Goal: Task Accomplishment & Management: Use online tool/utility

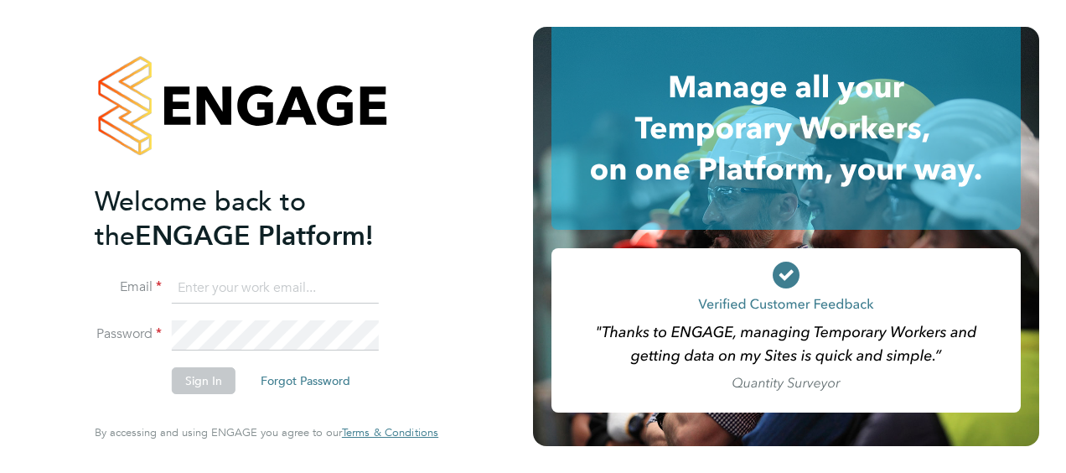
click at [216, 275] on input at bounding box center [275, 288] width 207 height 30
type input "james.jolly1@justice.gov.uk"
click at [191, 380] on button "Sign In" at bounding box center [204, 380] width 64 height 27
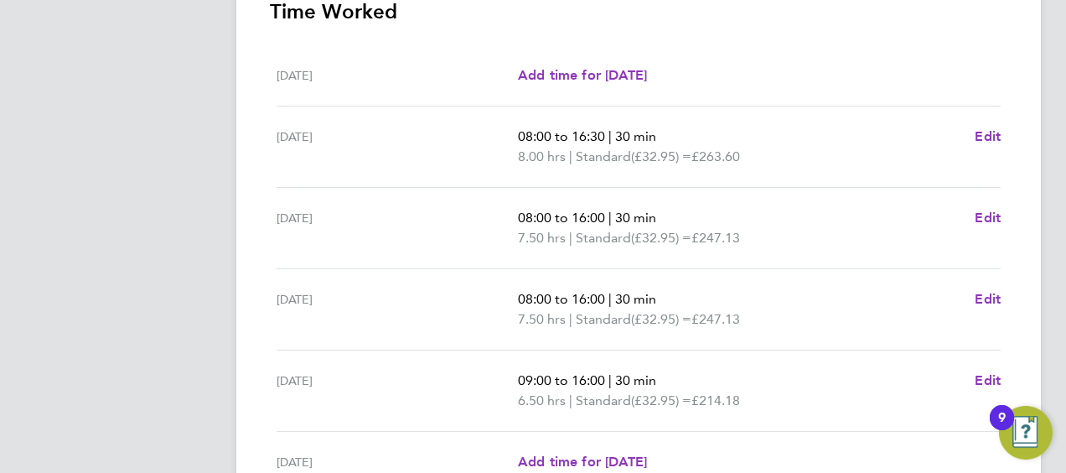
scroll to position [587, 0]
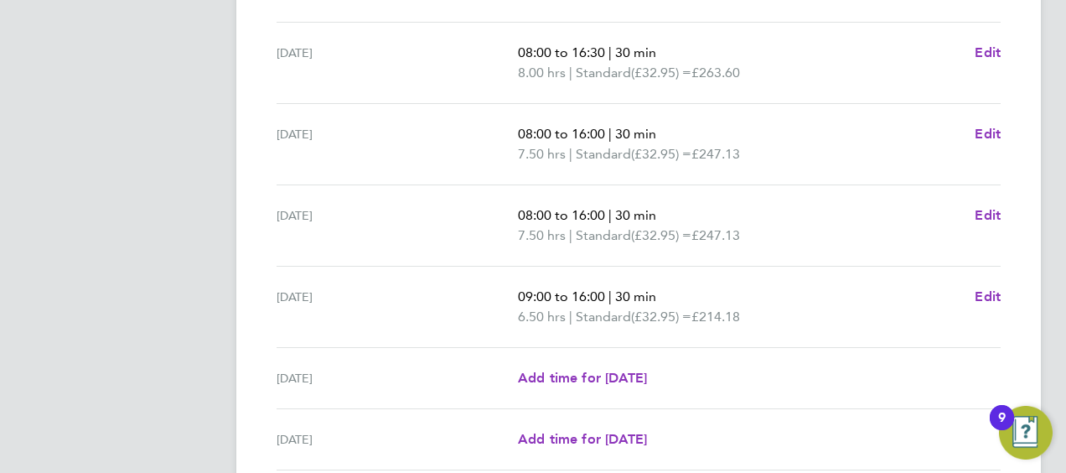
click at [687, 125] on p "08:00 to 16:00 | 30 min" at bounding box center [739, 134] width 443 height 20
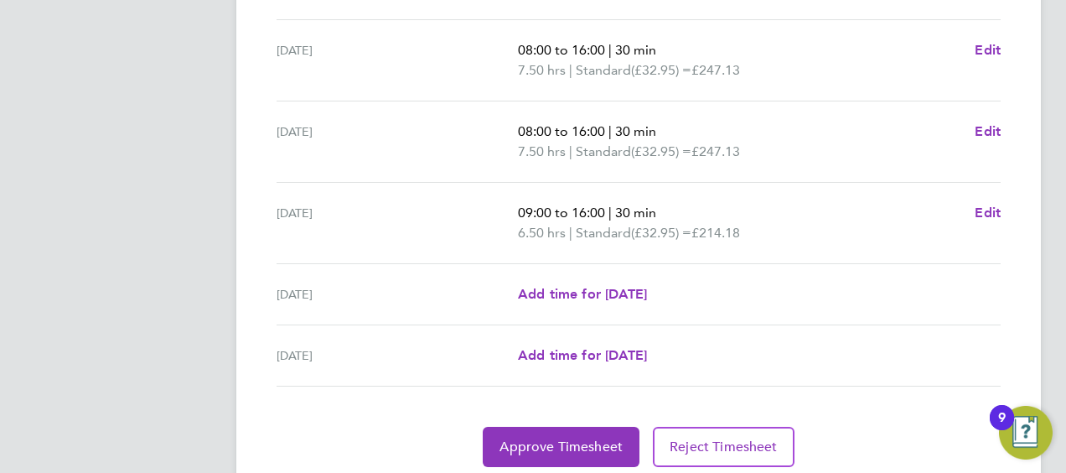
scroll to position [728, 0]
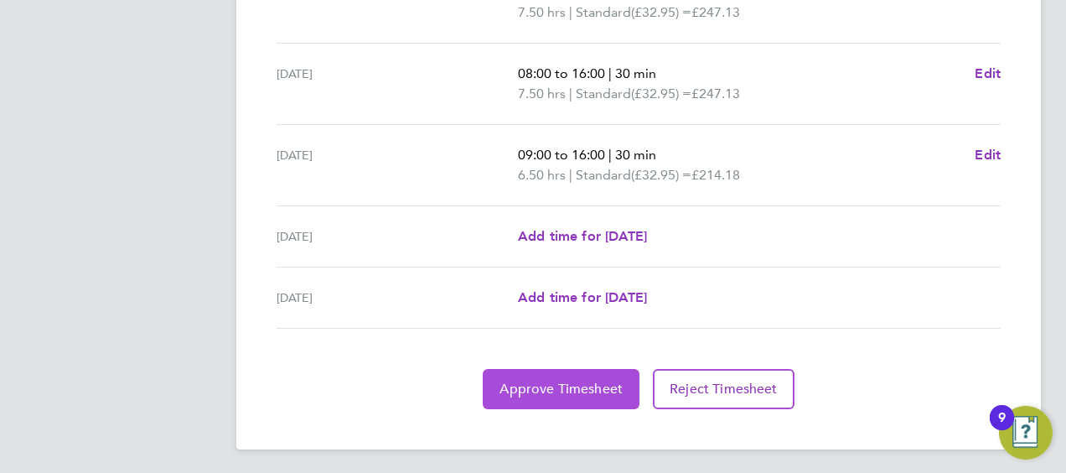
click at [580, 382] on span "Approve Timesheet" at bounding box center [561, 389] width 123 height 17
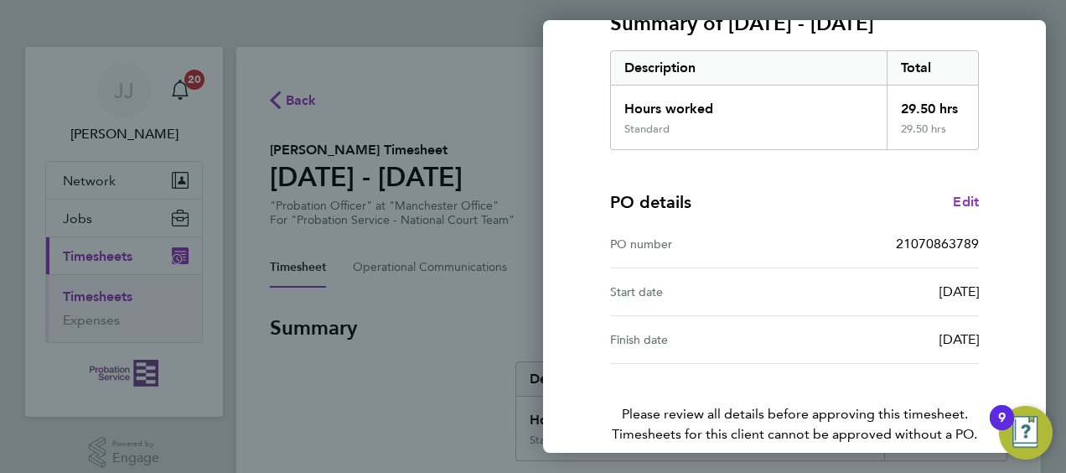
scroll to position [329, 0]
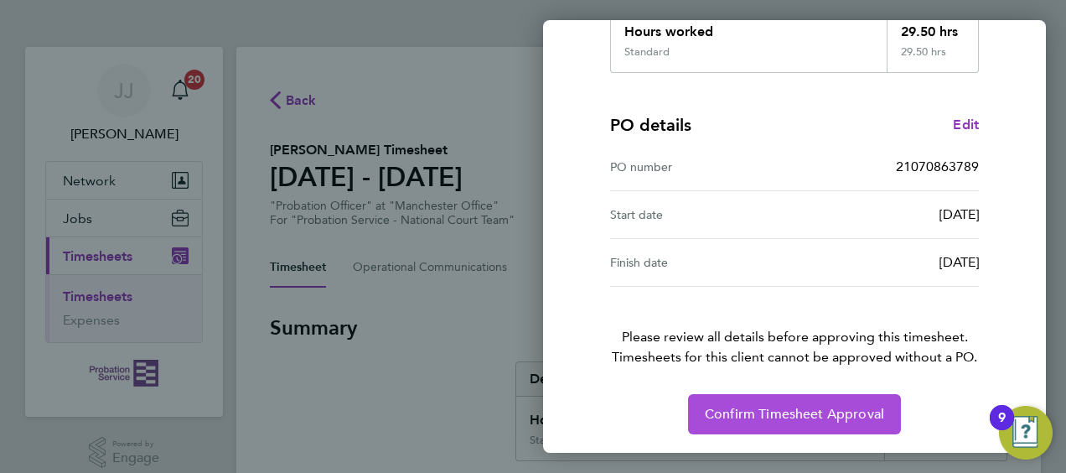
click at [800, 410] on span "Confirm Timesheet Approval" at bounding box center [794, 414] width 179 height 17
